Goal: Task Accomplishment & Management: Complete application form

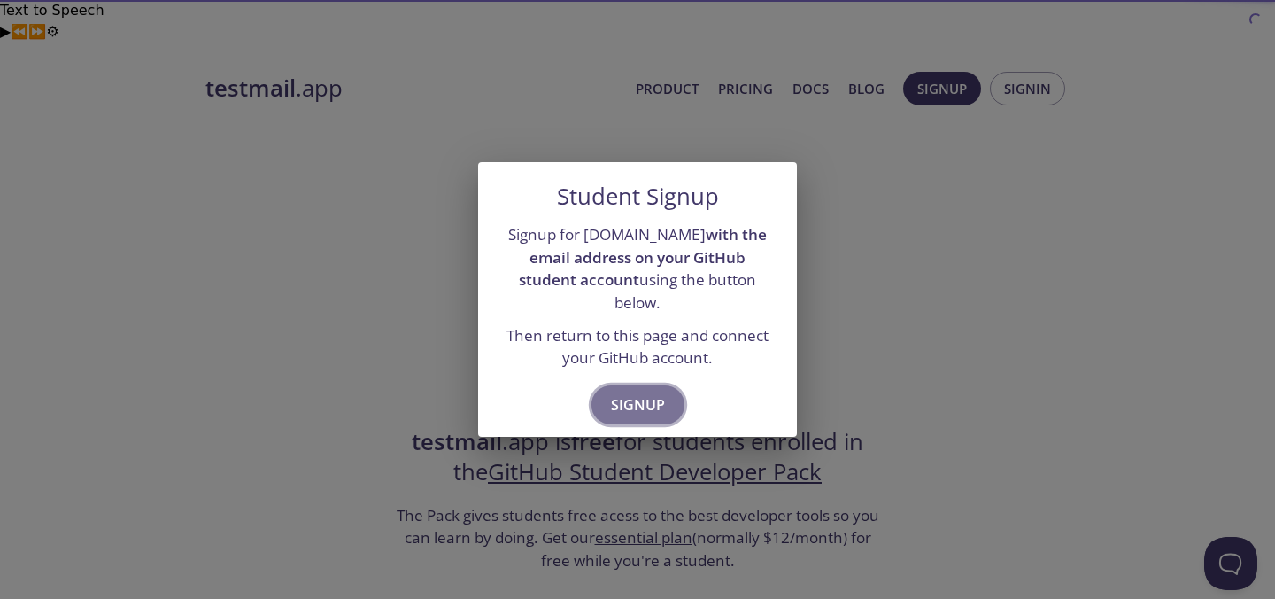
click at [630, 392] on span "Signup" at bounding box center [638, 404] width 54 height 25
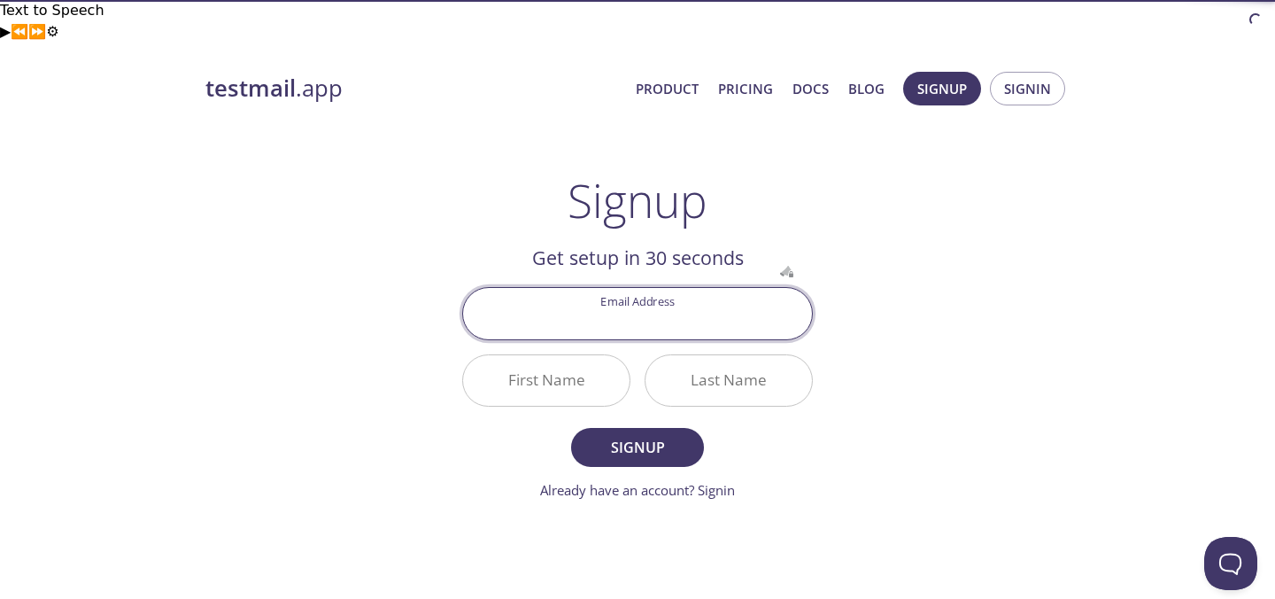
click at [609, 288] on input "Email Address" at bounding box center [637, 313] width 349 height 50
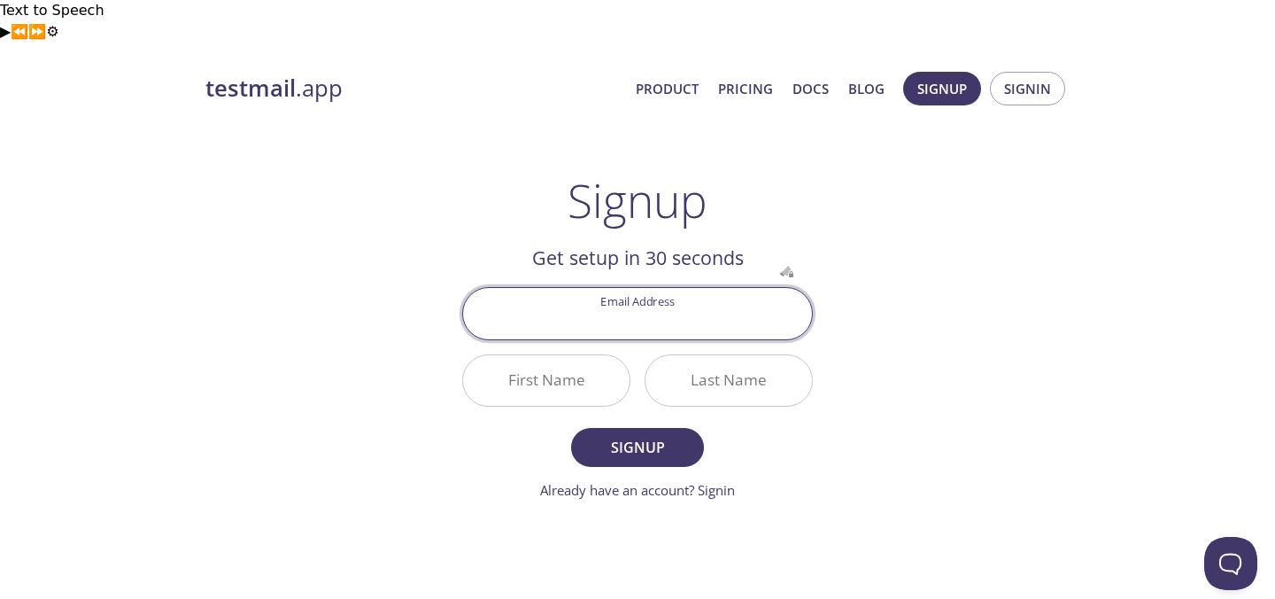
click at [609, 288] on input "Email Address" at bounding box center [637, 313] width 349 height 50
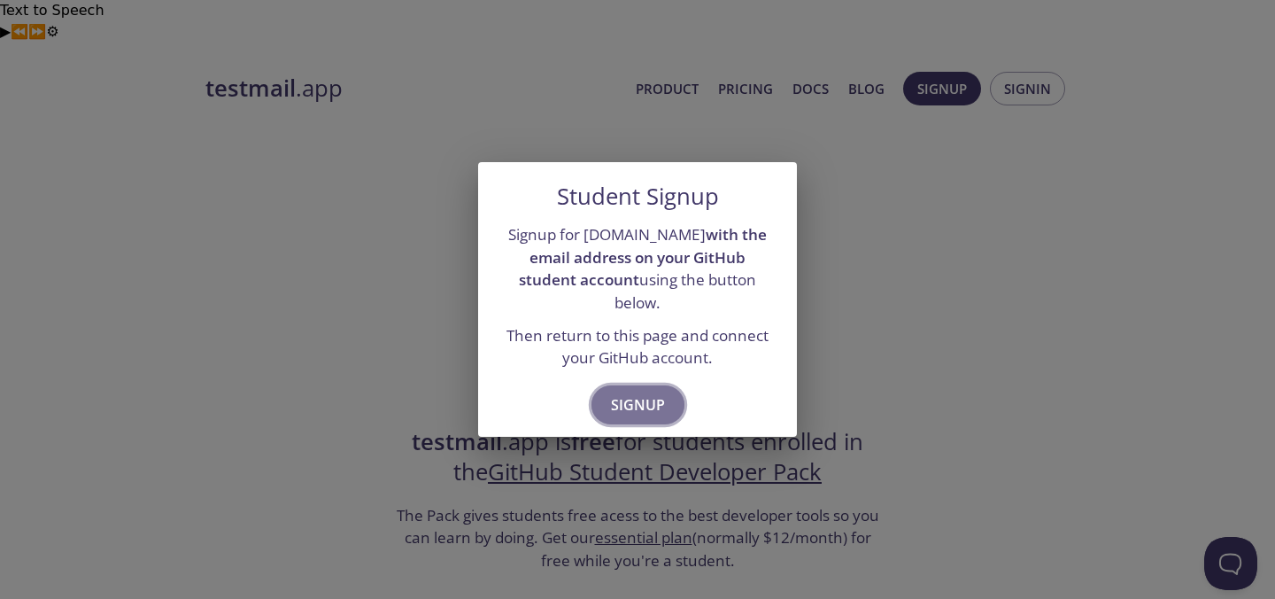
click at [635, 385] on button "Signup" at bounding box center [637, 404] width 93 height 39
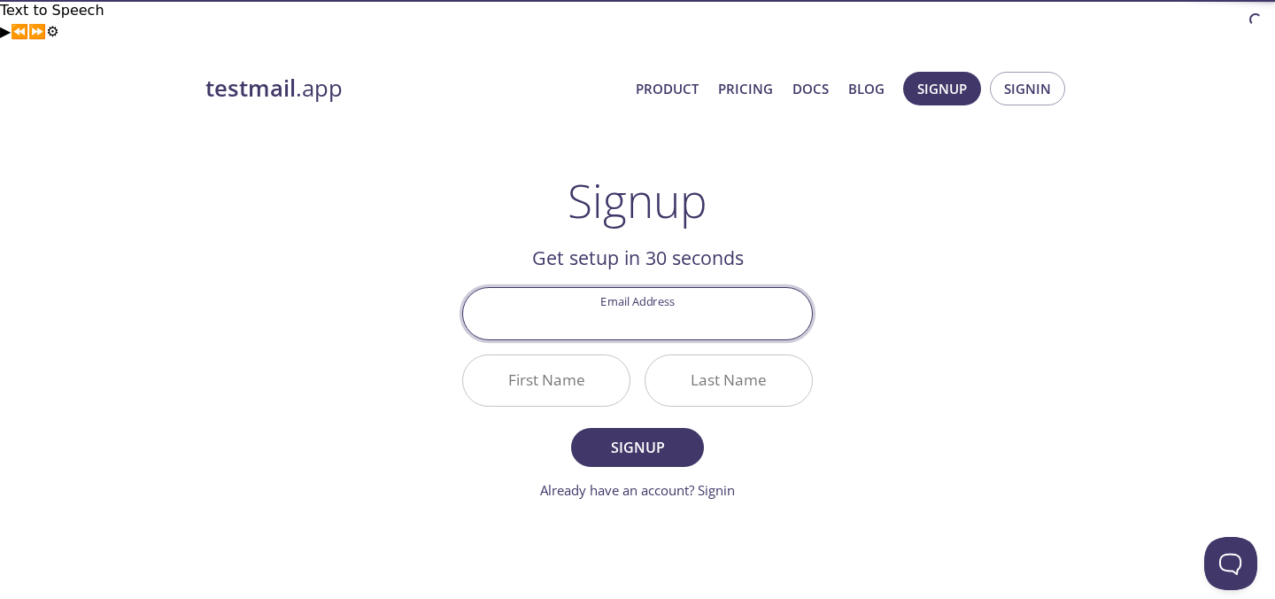
click at [616, 288] on input "Email Address" at bounding box center [637, 313] width 349 height 50
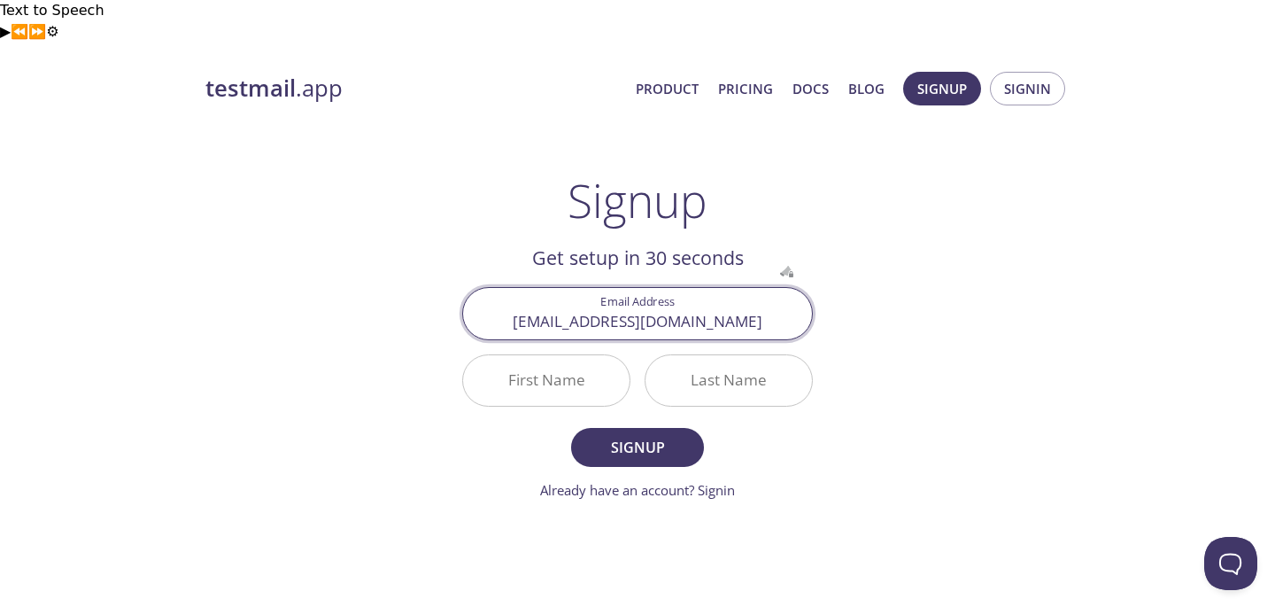
type input "[EMAIL_ADDRESS][DOMAIN_NAME]"
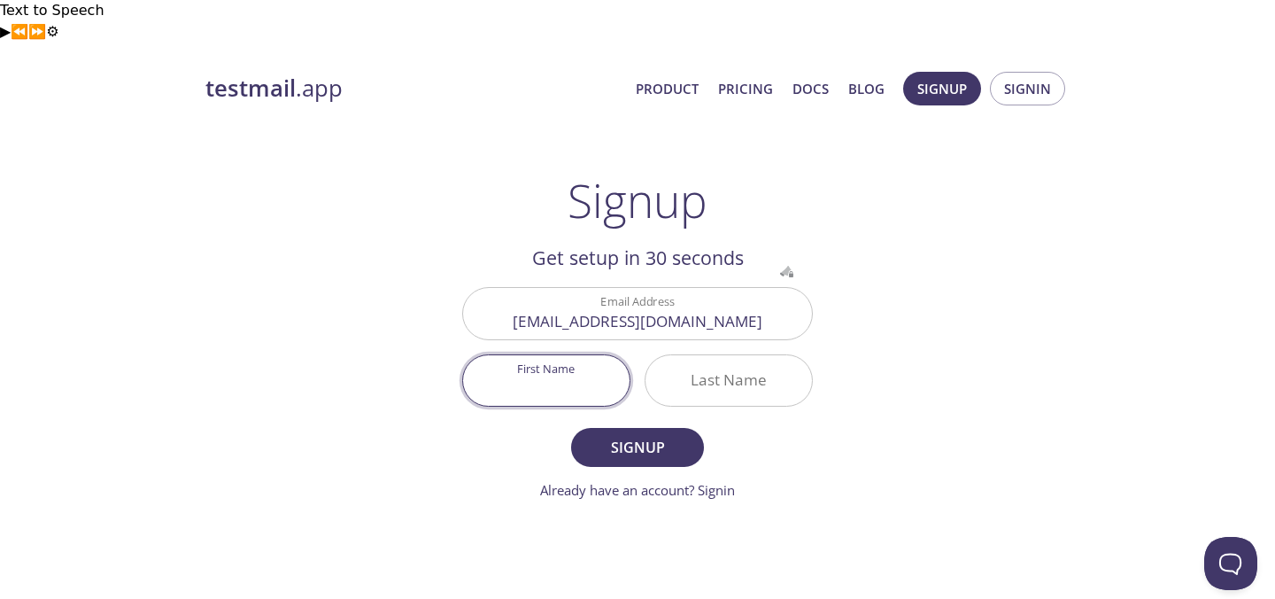
type input "A"
type input "Ammar"
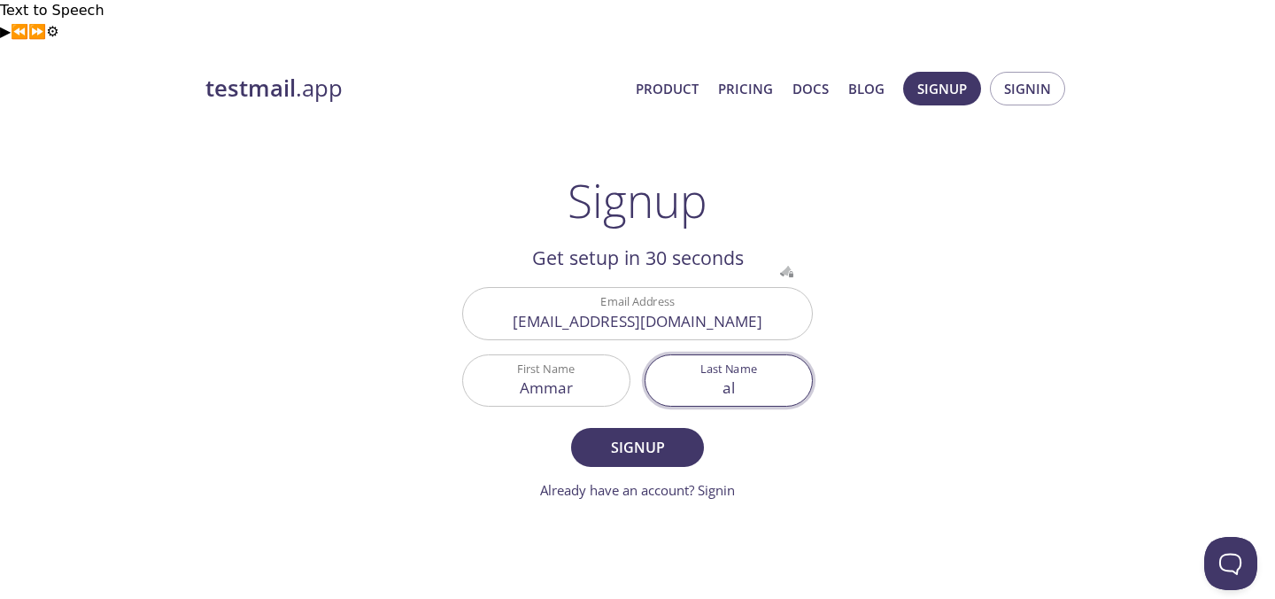
type input "a"
type input "Alhajmee"
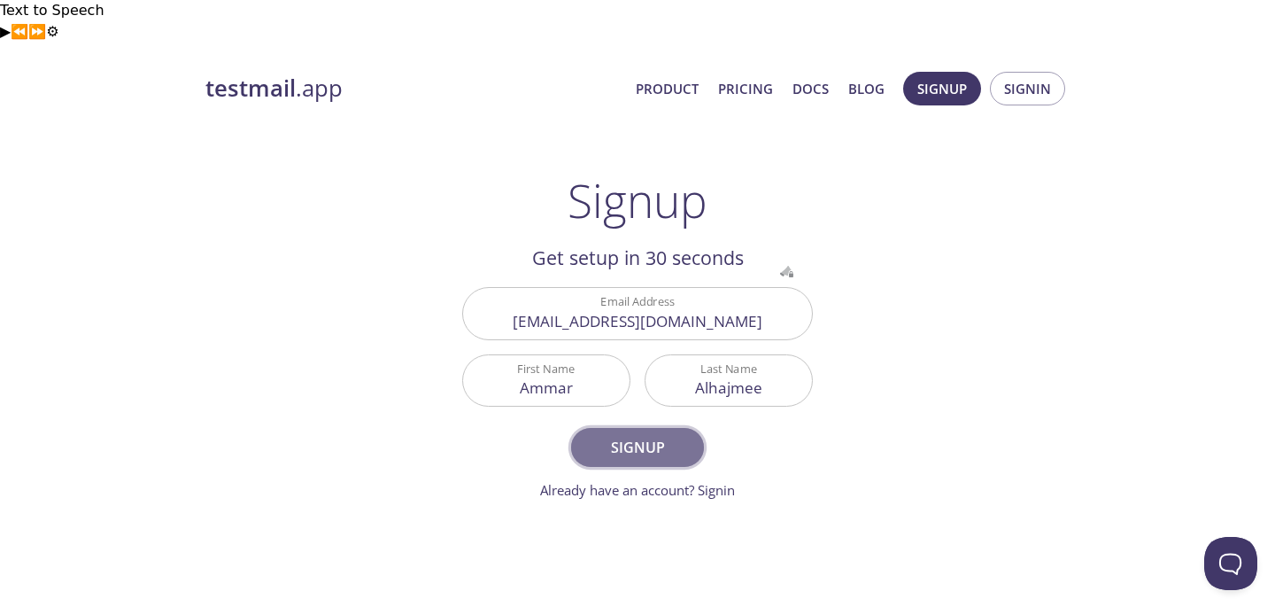
click at [627, 428] on button "Signup" at bounding box center [637, 447] width 133 height 39
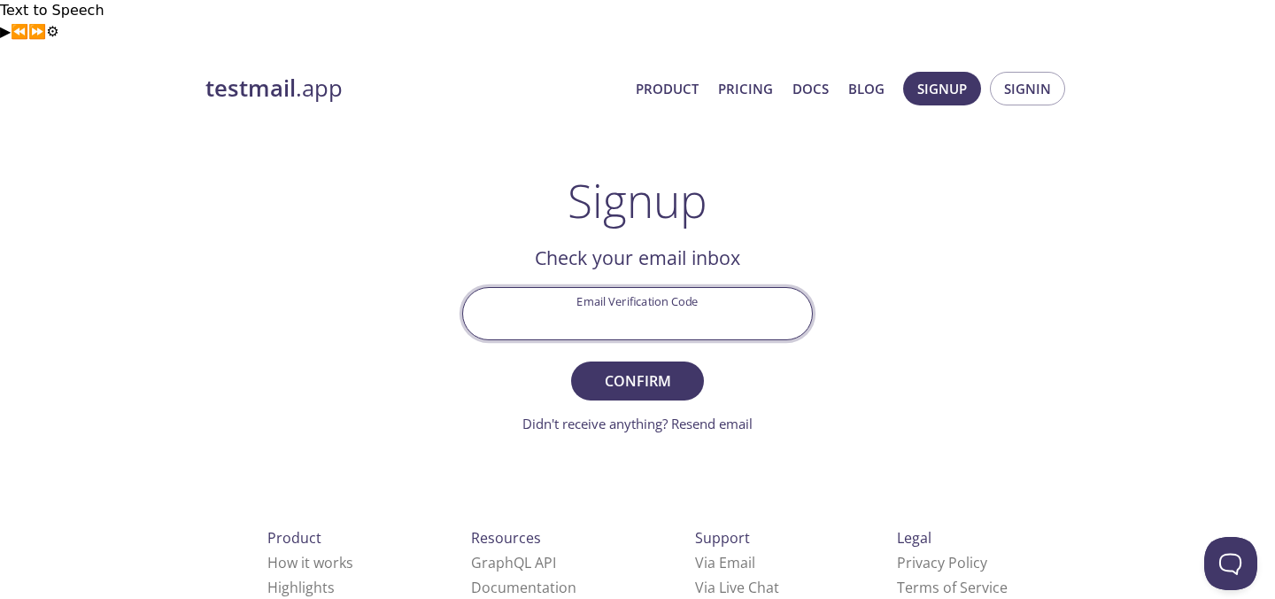
click at [646, 288] on input "Email Verification Code" at bounding box center [637, 313] width 349 height 50
paste input "W1F35YQ"
type input "W1F35YQ"
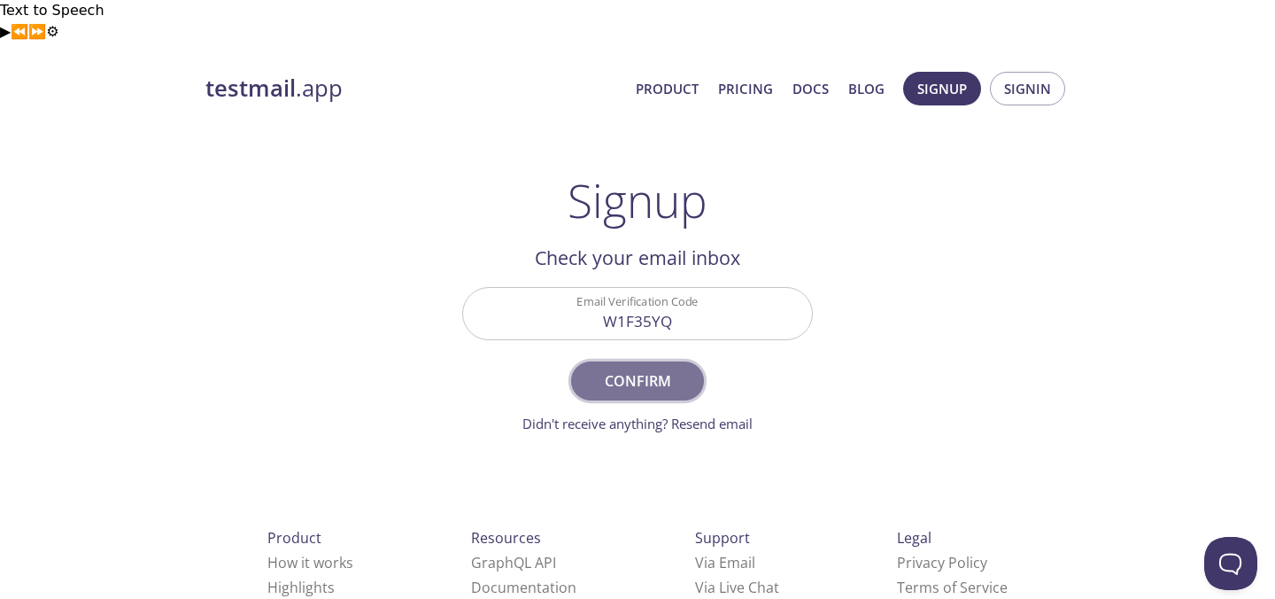
click at [664, 368] on span "Confirm" at bounding box center [638, 380] width 94 height 25
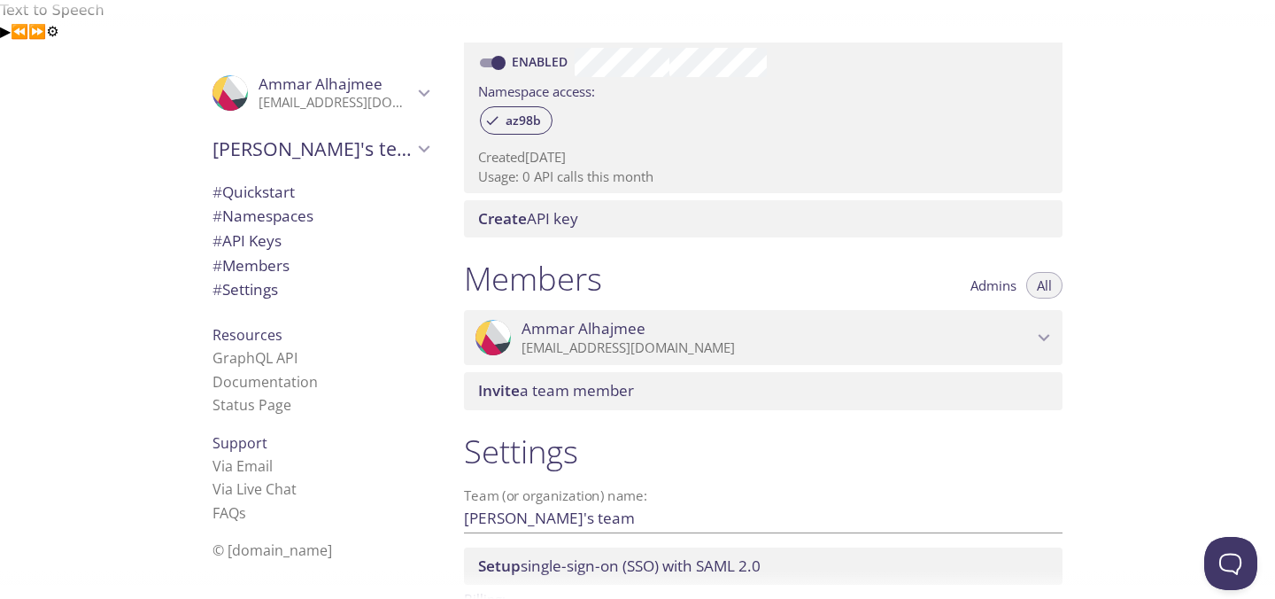
scroll to position [661, 0]
